Goal: Check status: Check status

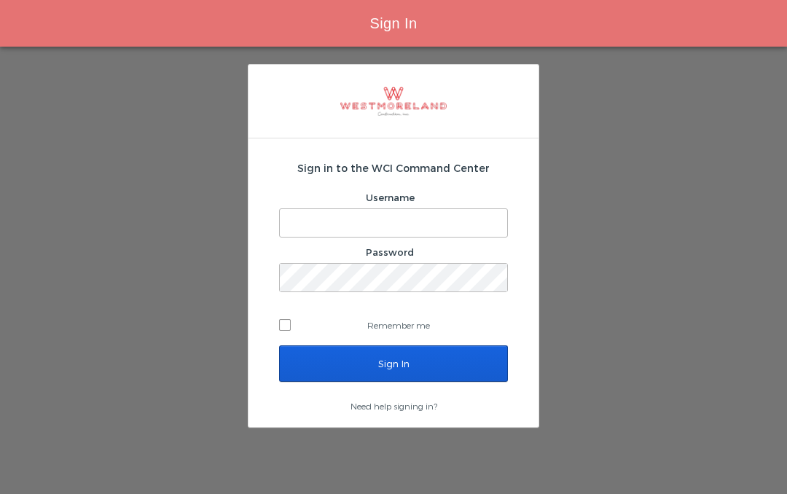
type input "Ibelfor@westmoreland.nyc"
click at [434, 356] on input "Sign In" at bounding box center [393, 363] width 229 height 36
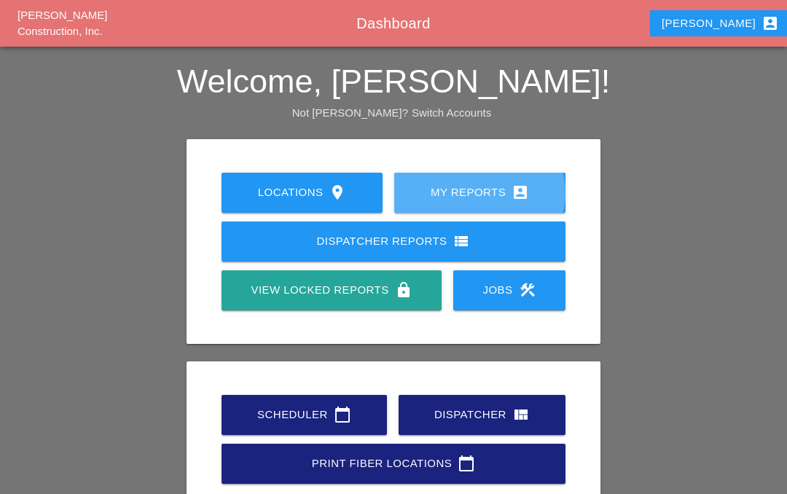
click at [492, 192] on div "My Reports account_box" at bounding box center [479, 192] width 125 height 17
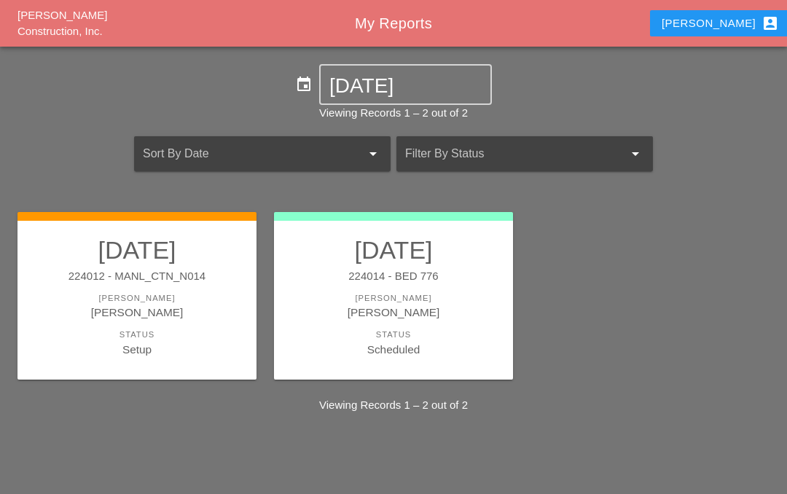
click at [98, 284] on link "[DATE] 224012 - MANL_CTN_N014 [PERSON_NAME] [PERSON_NAME] Status Setup" at bounding box center [137, 296] width 210 height 122
